Goal: Download file/media

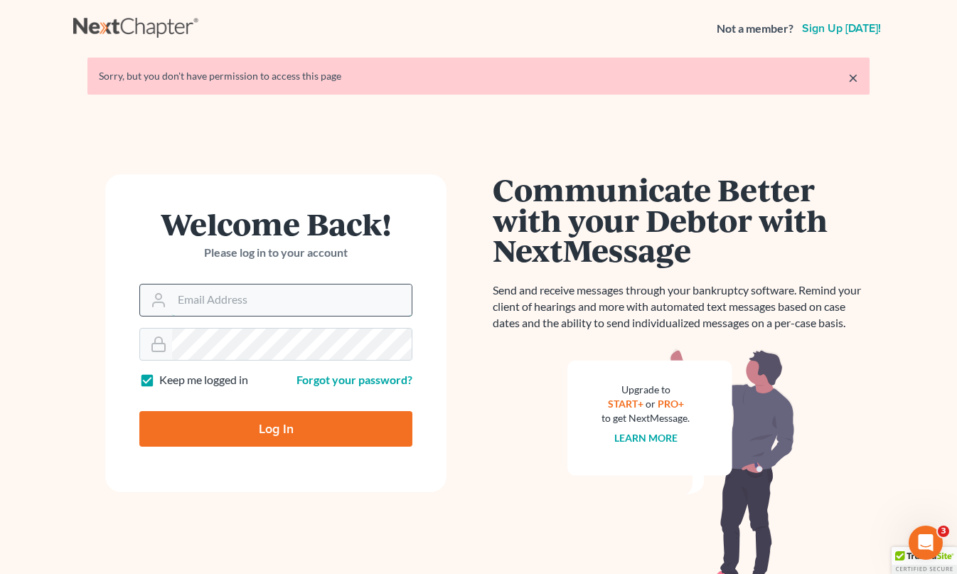
type input "[EMAIL_ADDRESS][DOMAIN_NAME]"
click at [276, 427] on input "Log In" at bounding box center [275, 429] width 273 height 36
type input "Thinking..."
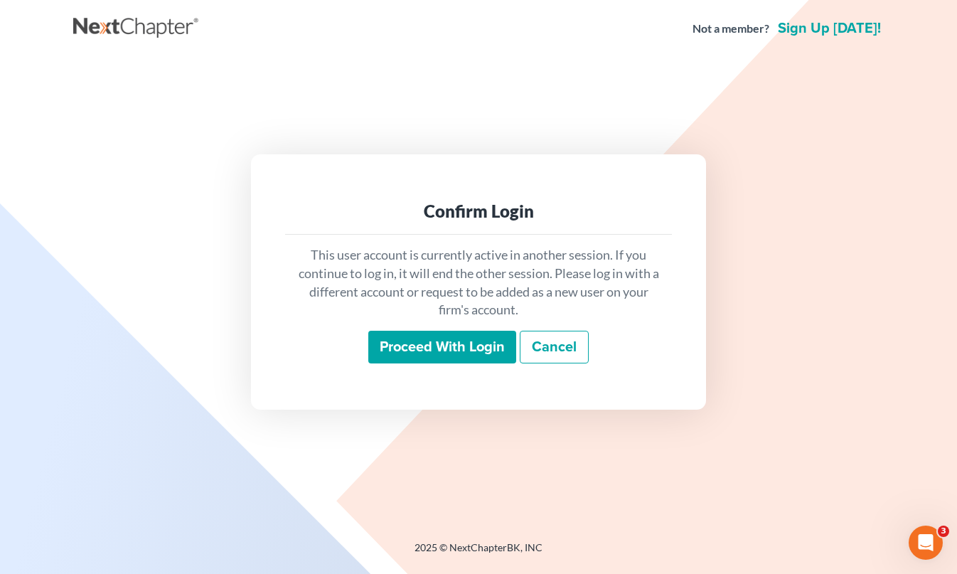
click at [436, 340] on input "Proceed with login" at bounding box center [442, 347] width 148 height 33
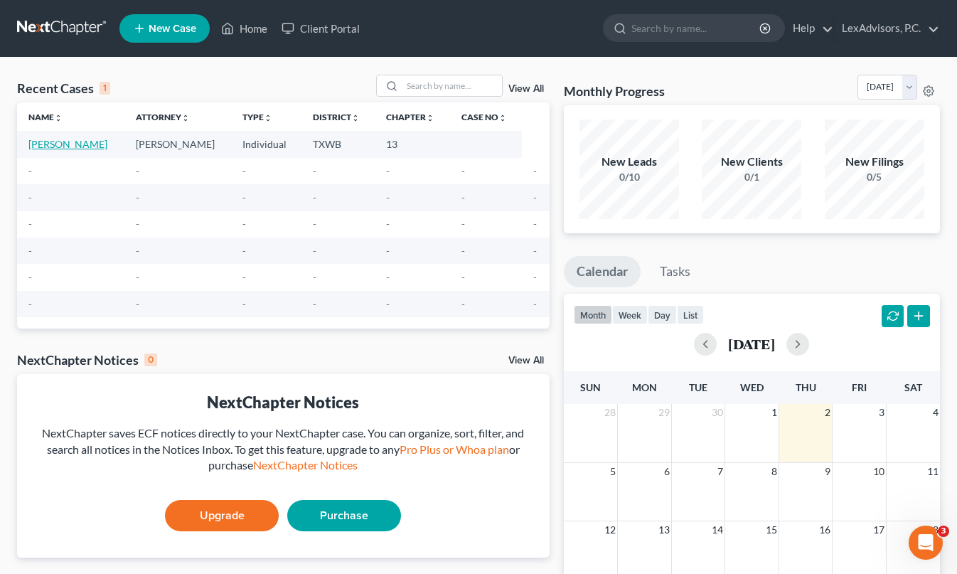
click at [72, 147] on link "Migoni, Sylvia" at bounding box center [67, 144] width 79 height 12
select select "10"
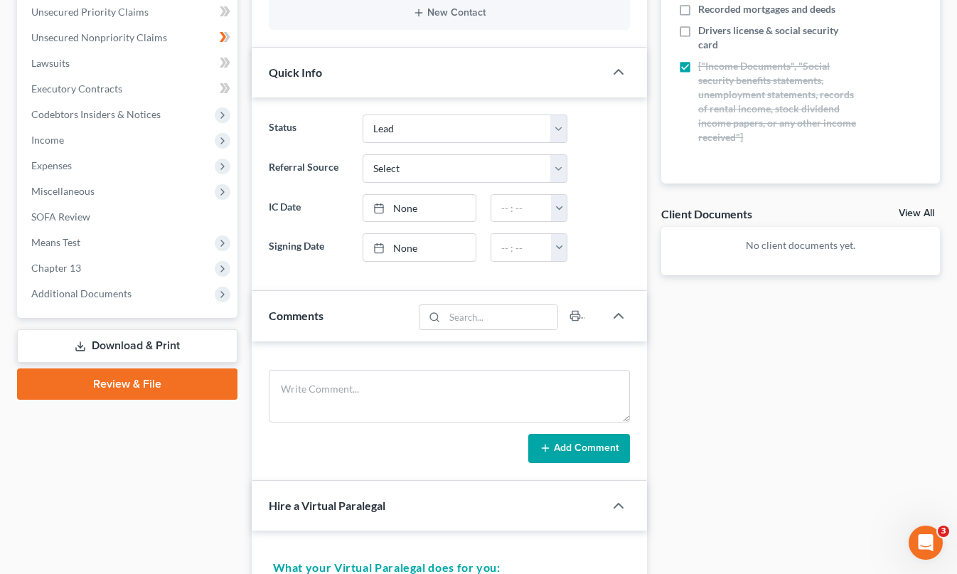
click at [117, 341] on link "Download & Print" at bounding box center [127, 345] width 220 height 33
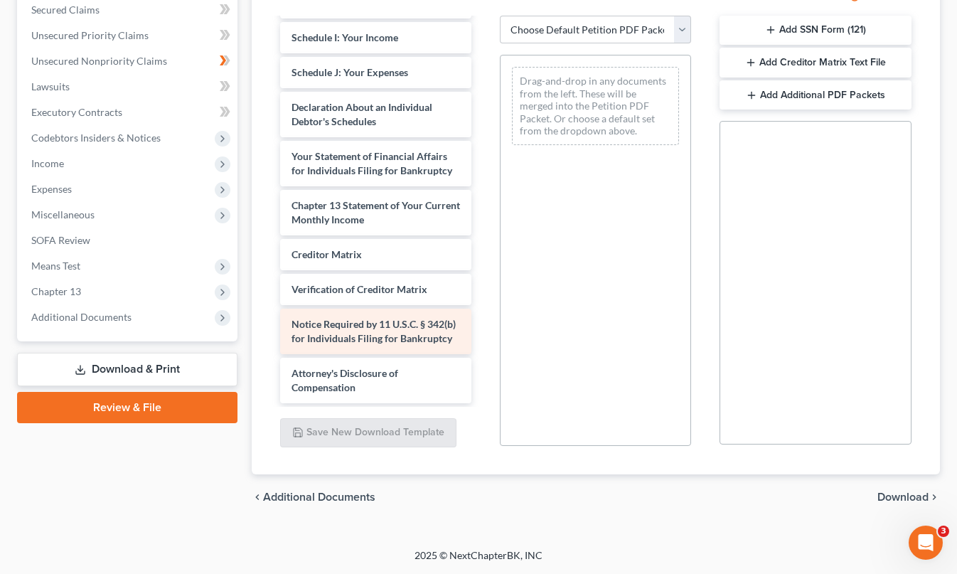
scroll to position [361, 0]
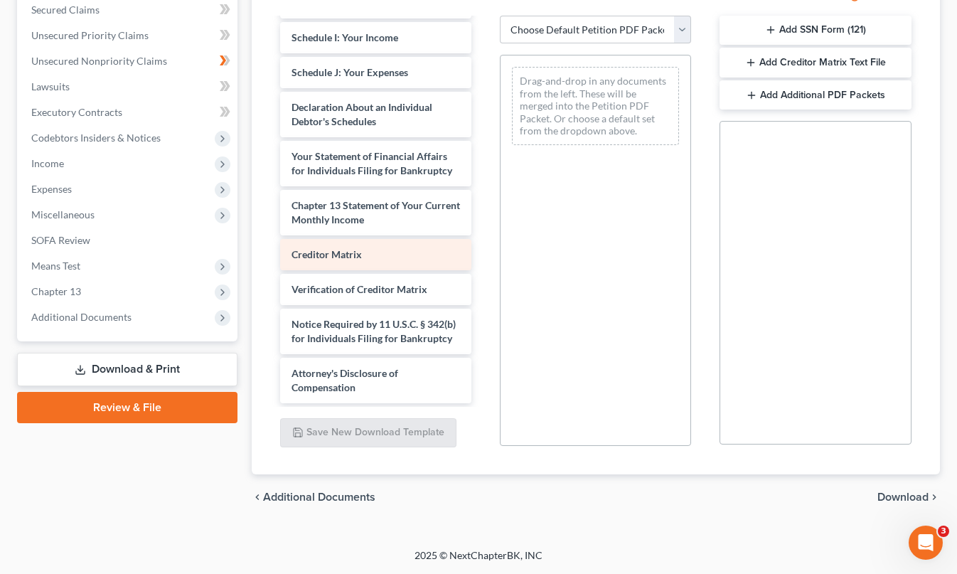
click at [379, 258] on div "Creditor Matrix" at bounding box center [375, 254] width 191 height 31
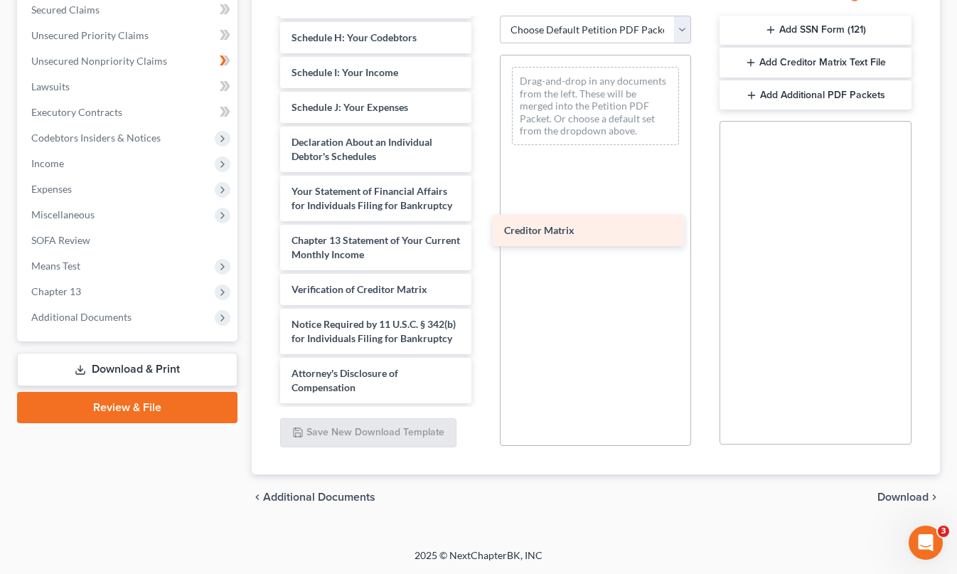
drag, startPoint x: 379, startPoint y: 258, endPoint x: 592, endPoint y: 235, distance: 214.0
click at [483, 235] on div "Creditor Matrix Voluntary Petition for Individuals Filing for Bankruptcy Summar…" at bounding box center [376, 48] width 214 height 711
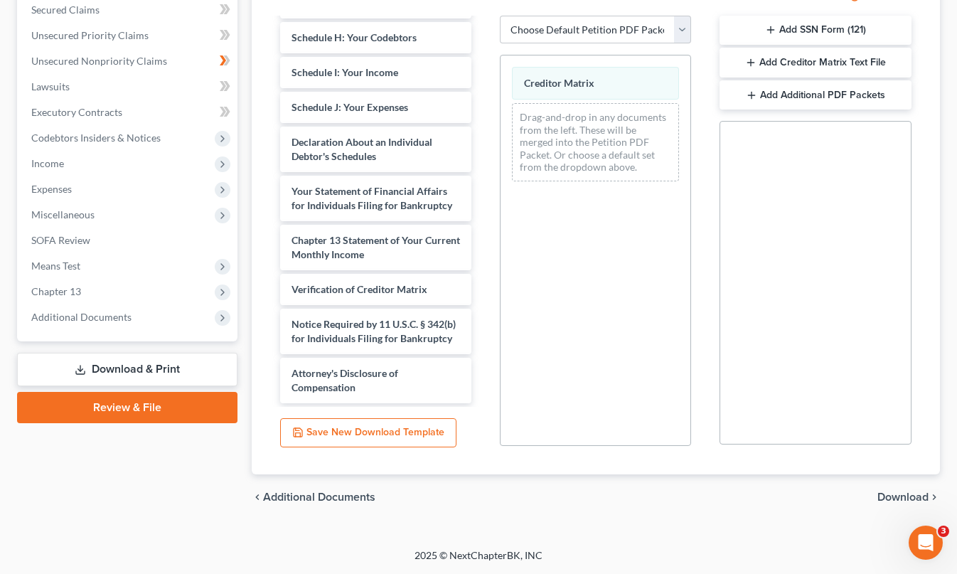
click at [914, 499] on span "Download" at bounding box center [903, 496] width 51 height 11
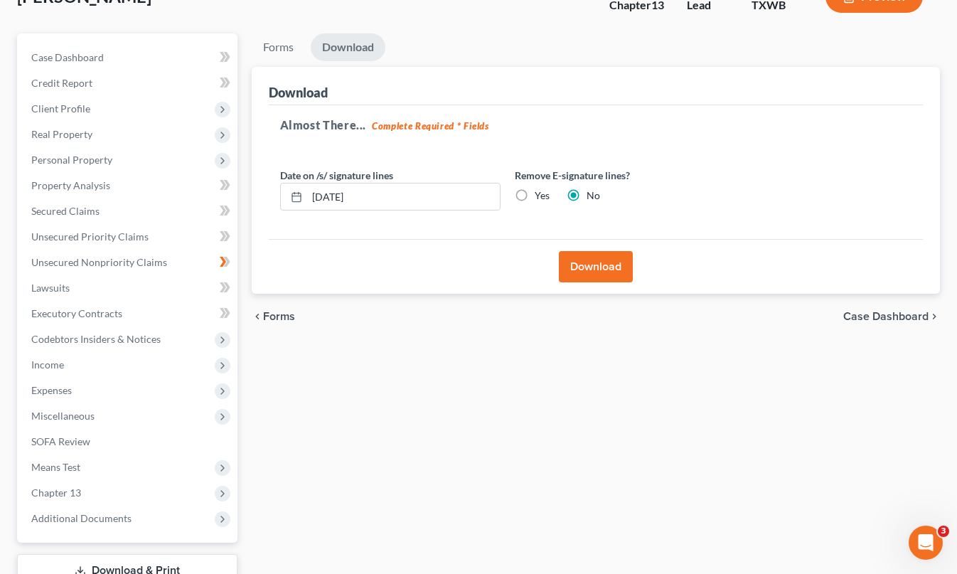
scroll to position [100, 0]
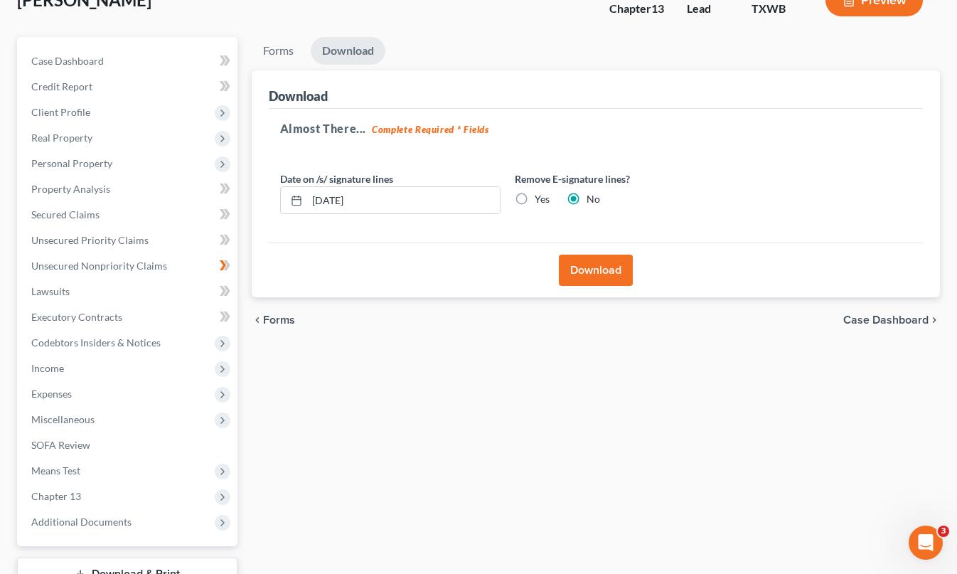
click at [535, 196] on label "Yes" at bounding box center [542, 199] width 15 height 14
click at [541, 196] on input "Yes" at bounding box center [545, 196] width 9 height 9
radio input "true"
radio input "false"
click at [591, 274] on button "Download" at bounding box center [596, 270] width 74 height 31
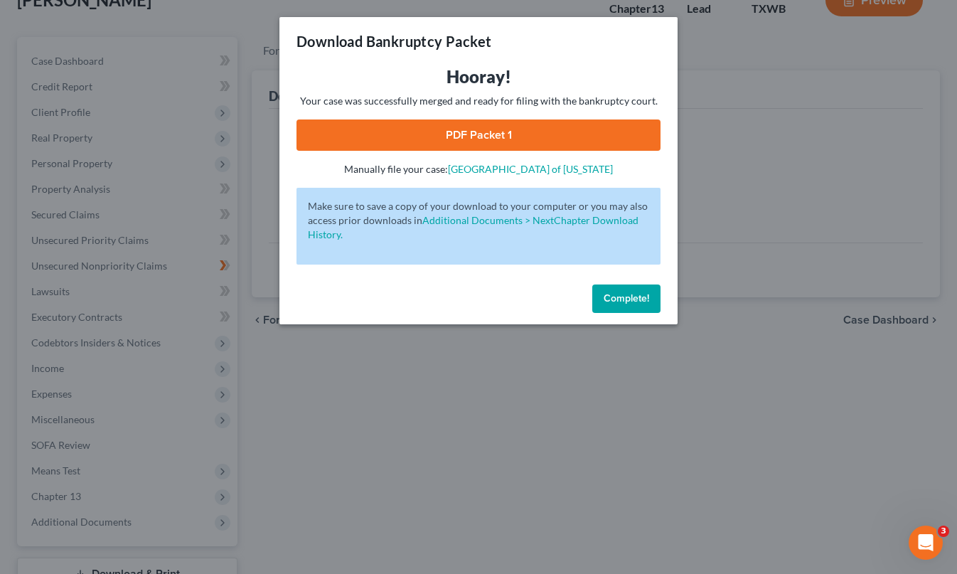
click at [617, 306] on button "Complete!" at bounding box center [626, 299] width 68 height 28
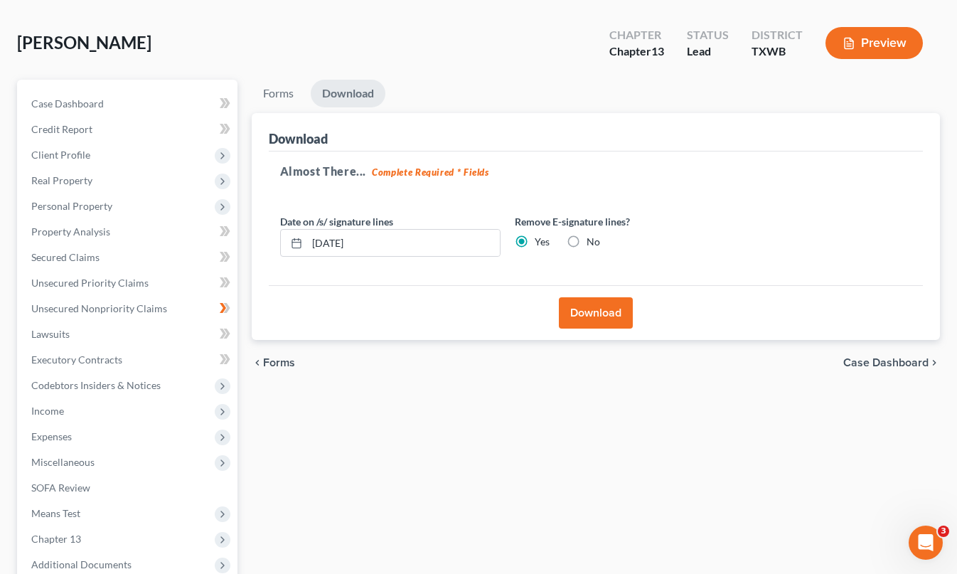
scroll to position [54, 0]
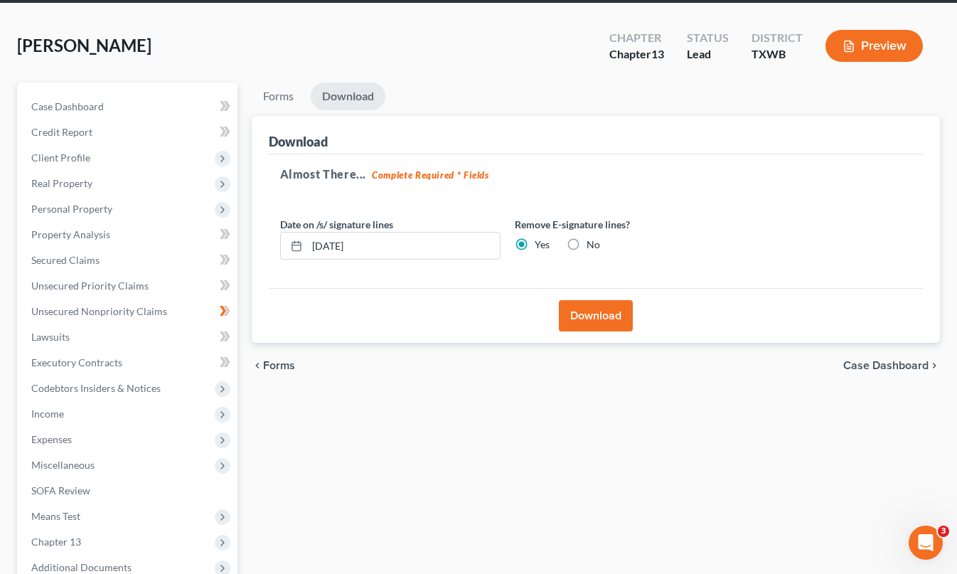
click at [851, 46] on icon "button" at bounding box center [849, 46] width 13 height 13
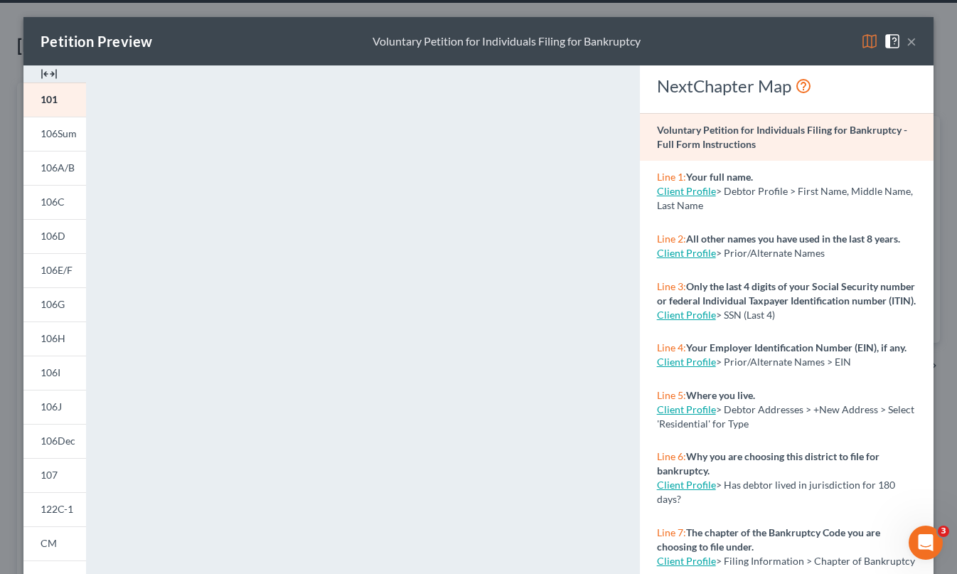
click at [914, 37] on button "×" at bounding box center [912, 41] width 10 height 17
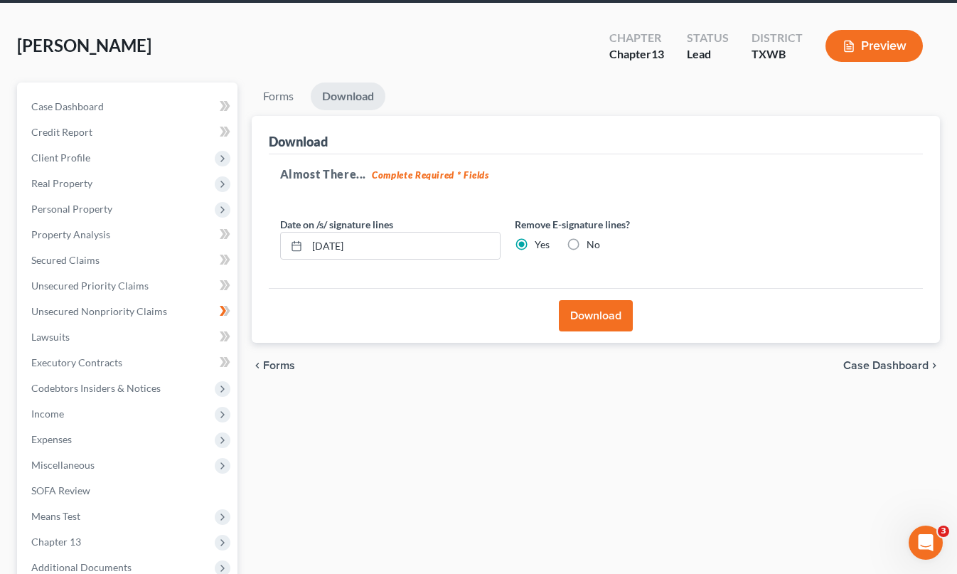
click at [586, 315] on button "Download" at bounding box center [596, 315] width 74 height 31
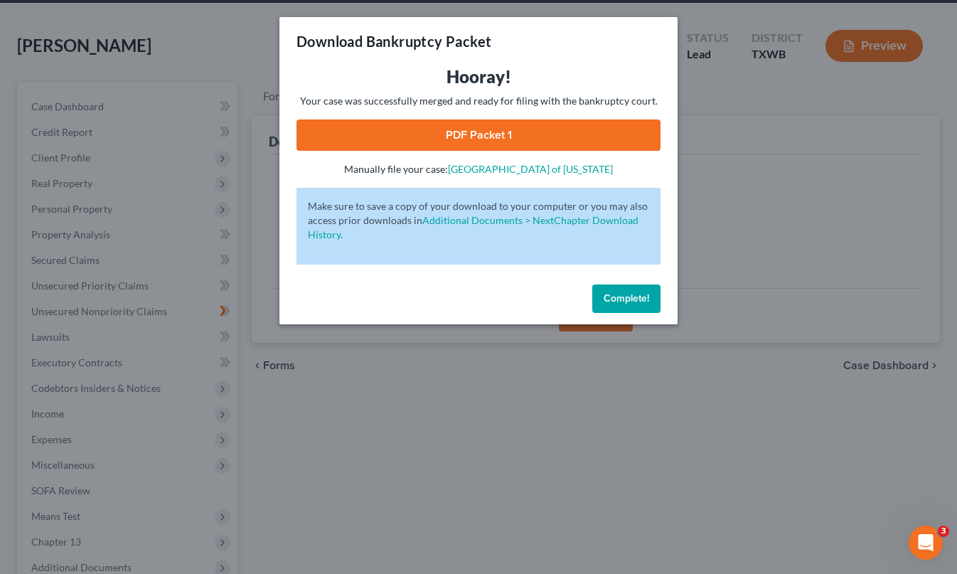
click at [531, 133] on link "PDF Packet 1" at bounding box center [479, 134] width 364 height 31
